Goal: Entertainment & Leisure: Consume media (video, audio)

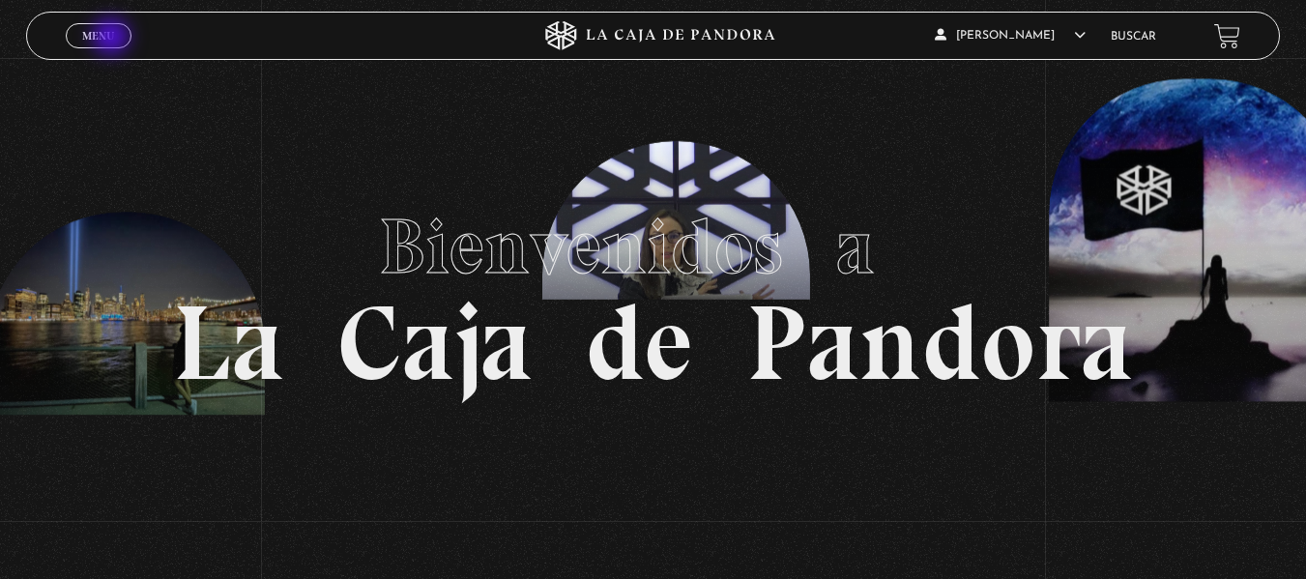
click at [113, 39] on span "Menu" at bounding box center [98, 36] width 32 height 12
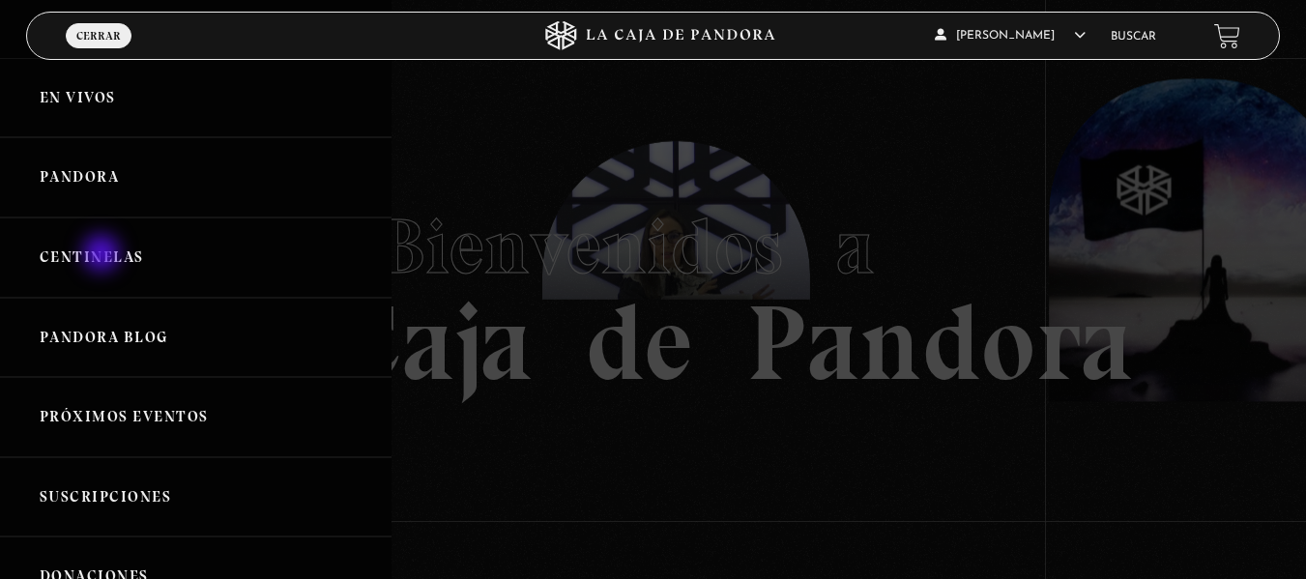
click at [103, 255] on link "Centinelas" at bounding box center [195, 257] width 391 height 80
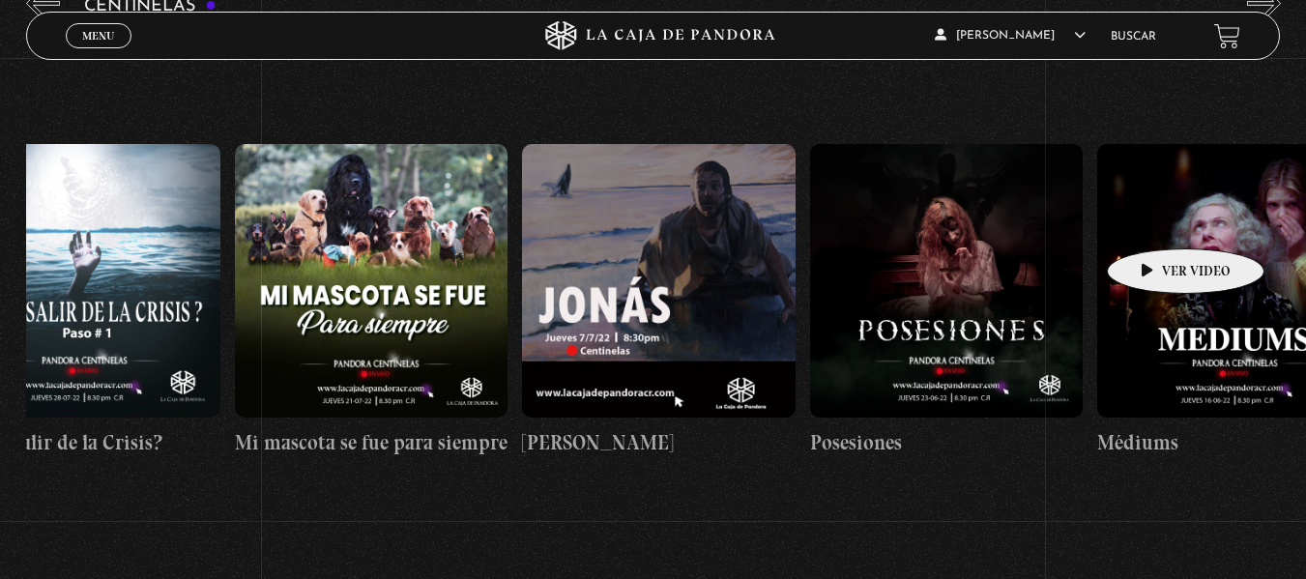
scroll to position [0, 17049]
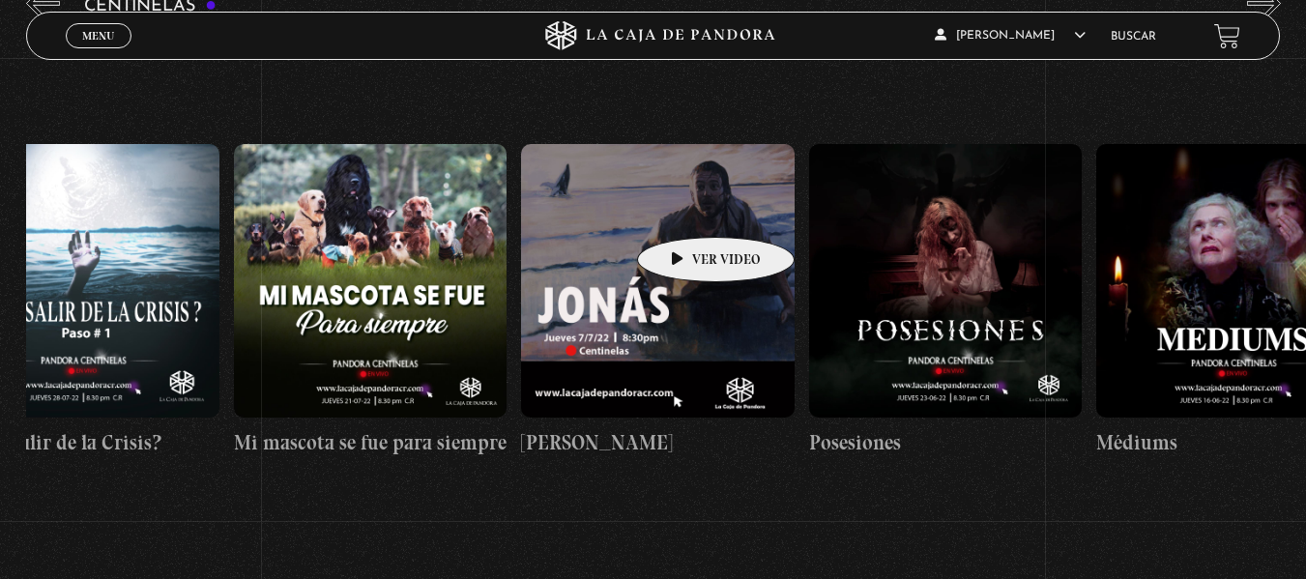
click at [685, 208] on figure at bounding box center [658, 281] width 274 height 274
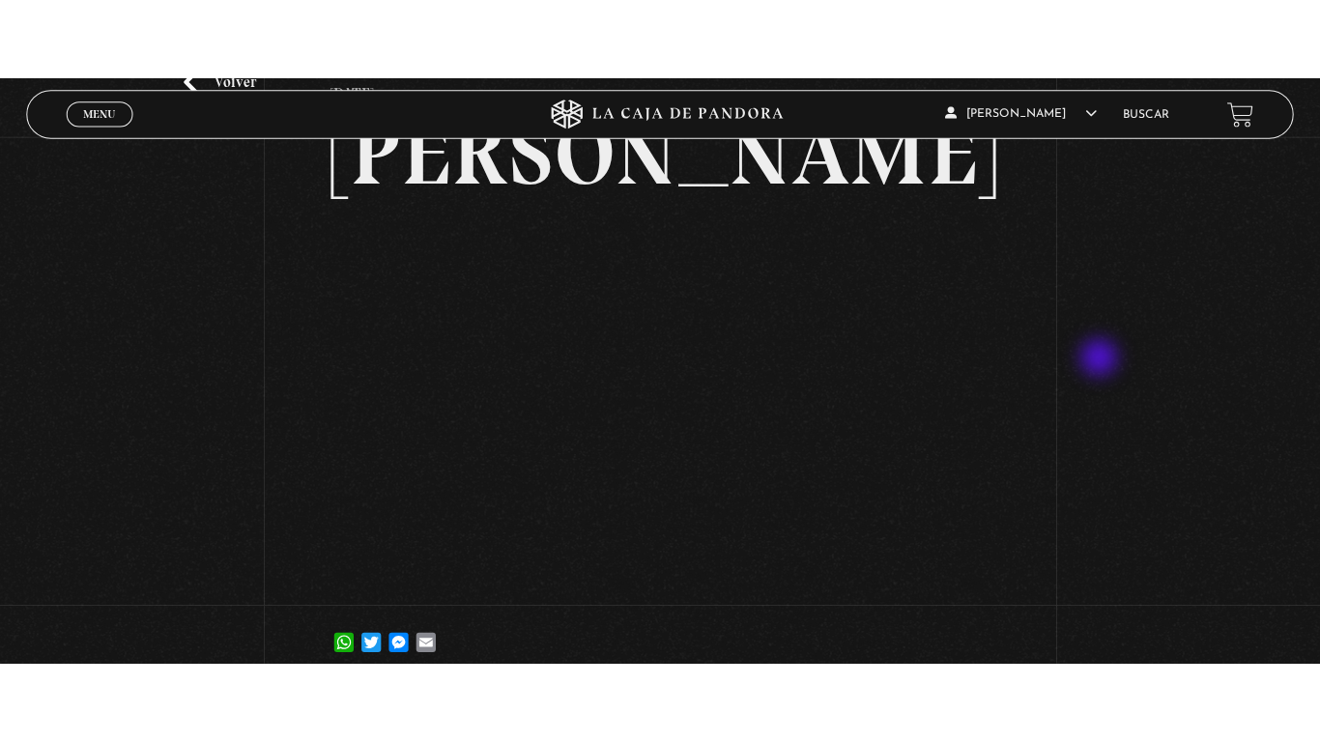
scroll to position [124, 0]
